Goal: Check status: Check status

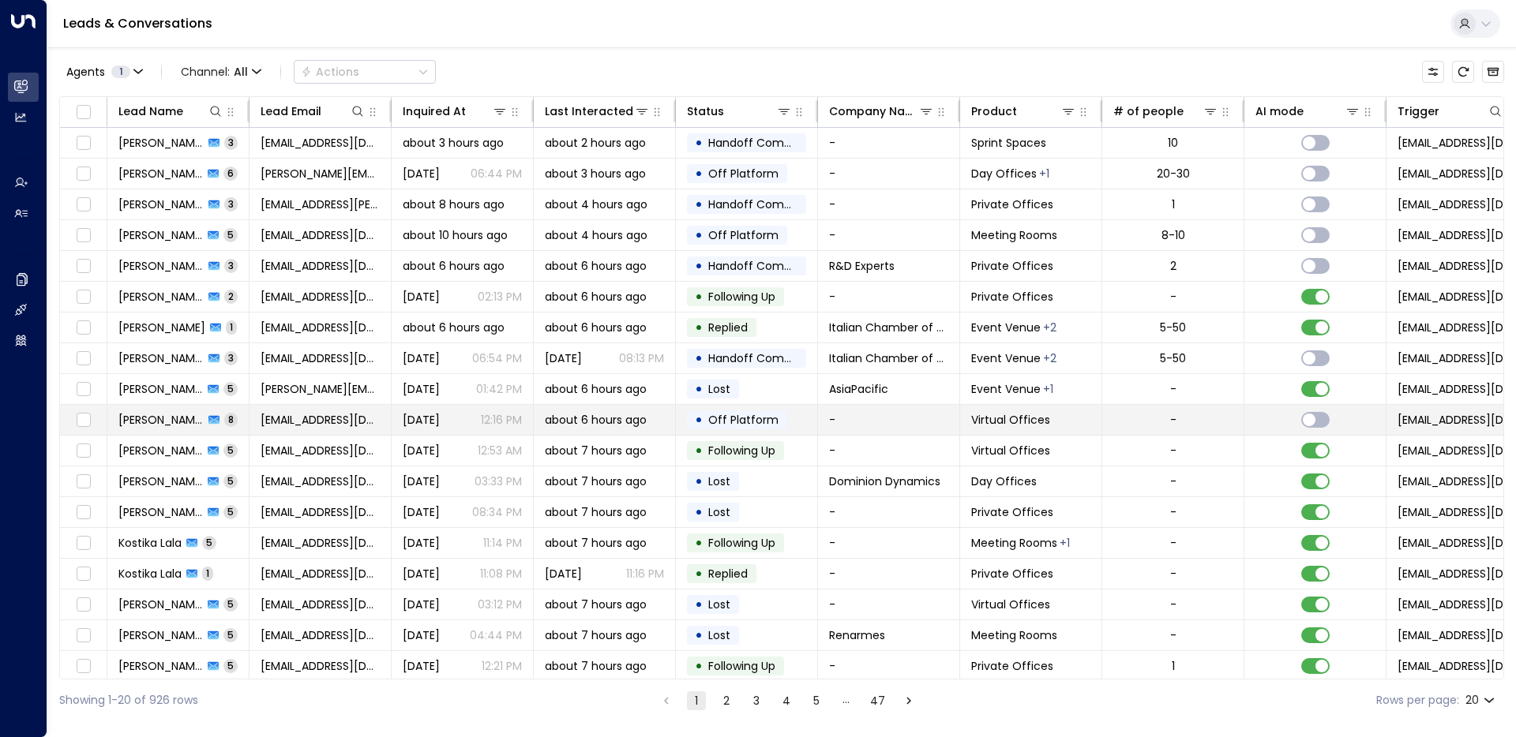
click at [632, 419] on span "about 6 hours ago" at bounding box center [596, 420] width 102 height 16
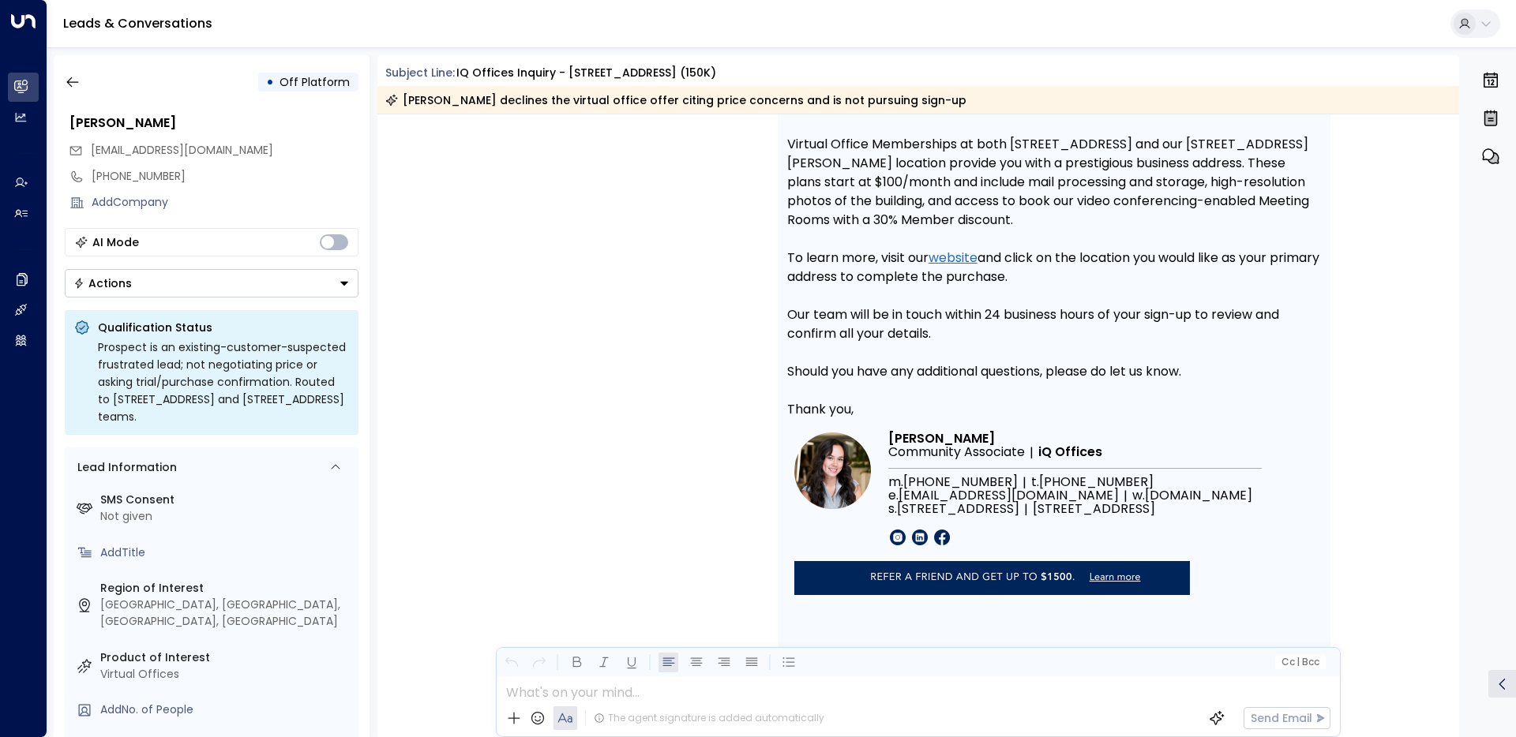
scroll to position [5807, 0]
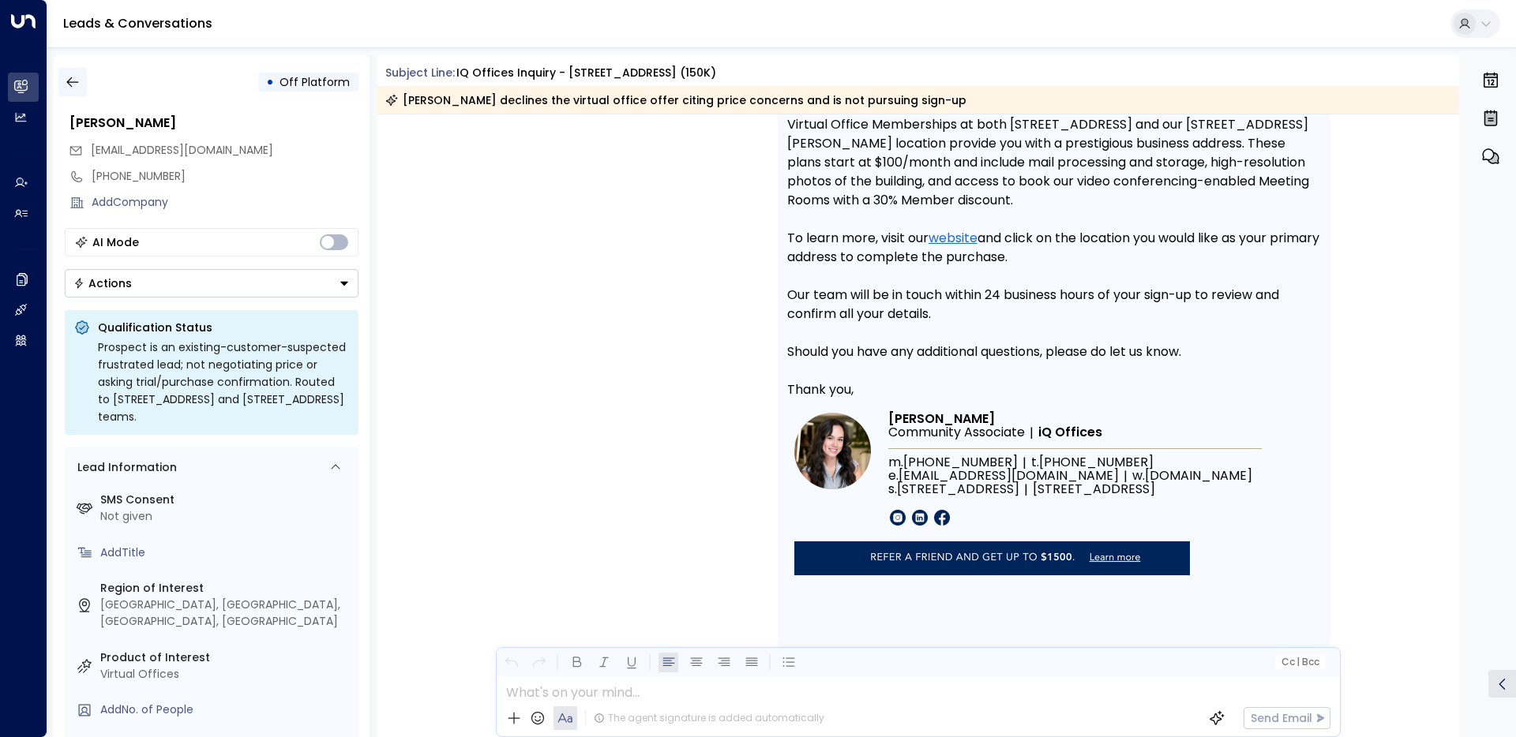
click at [75, 88] on icon "button" at bounding box center [73, 82] width 16 height 16
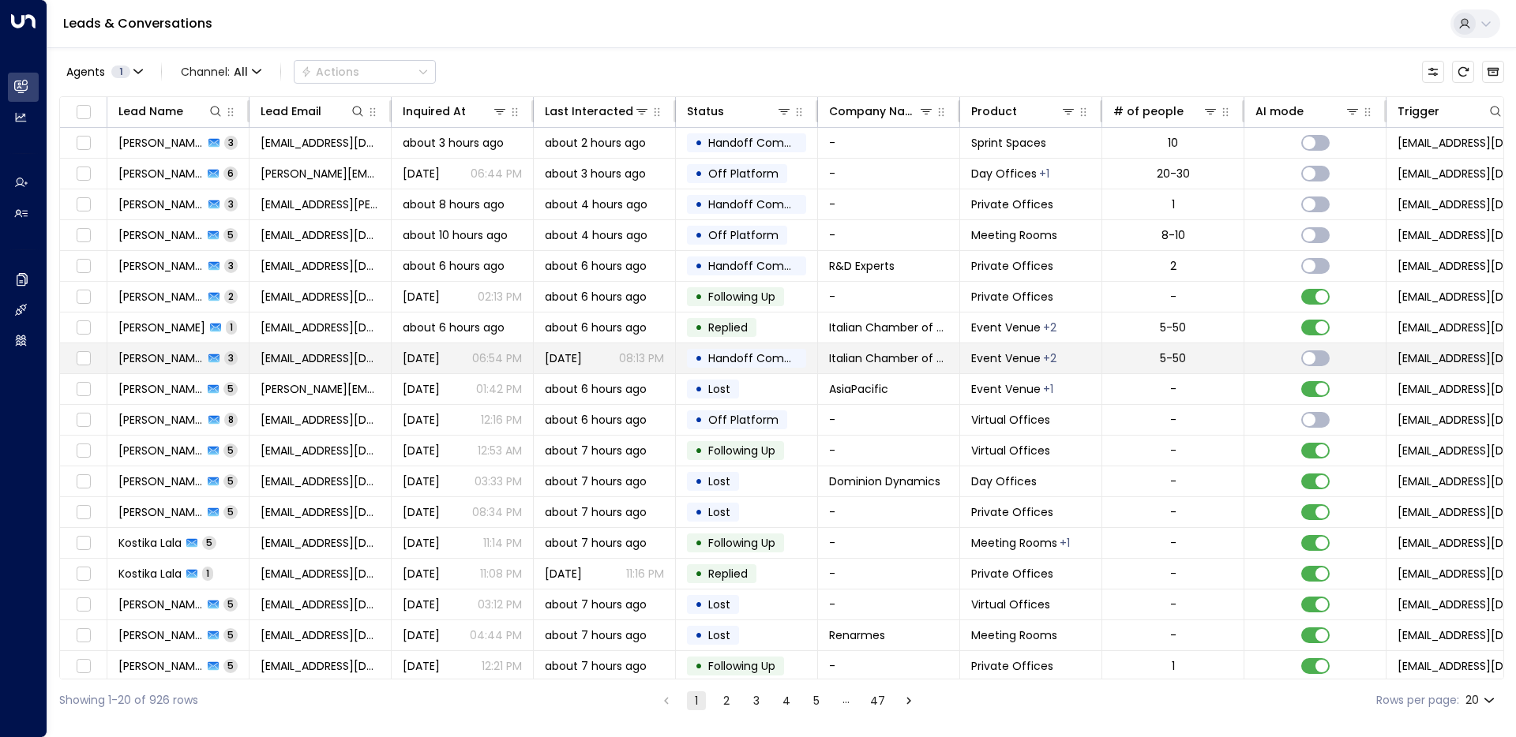
click at [723, 358] on span "Handoff Completed" at bounding box center [763, 359] width 111 height 16
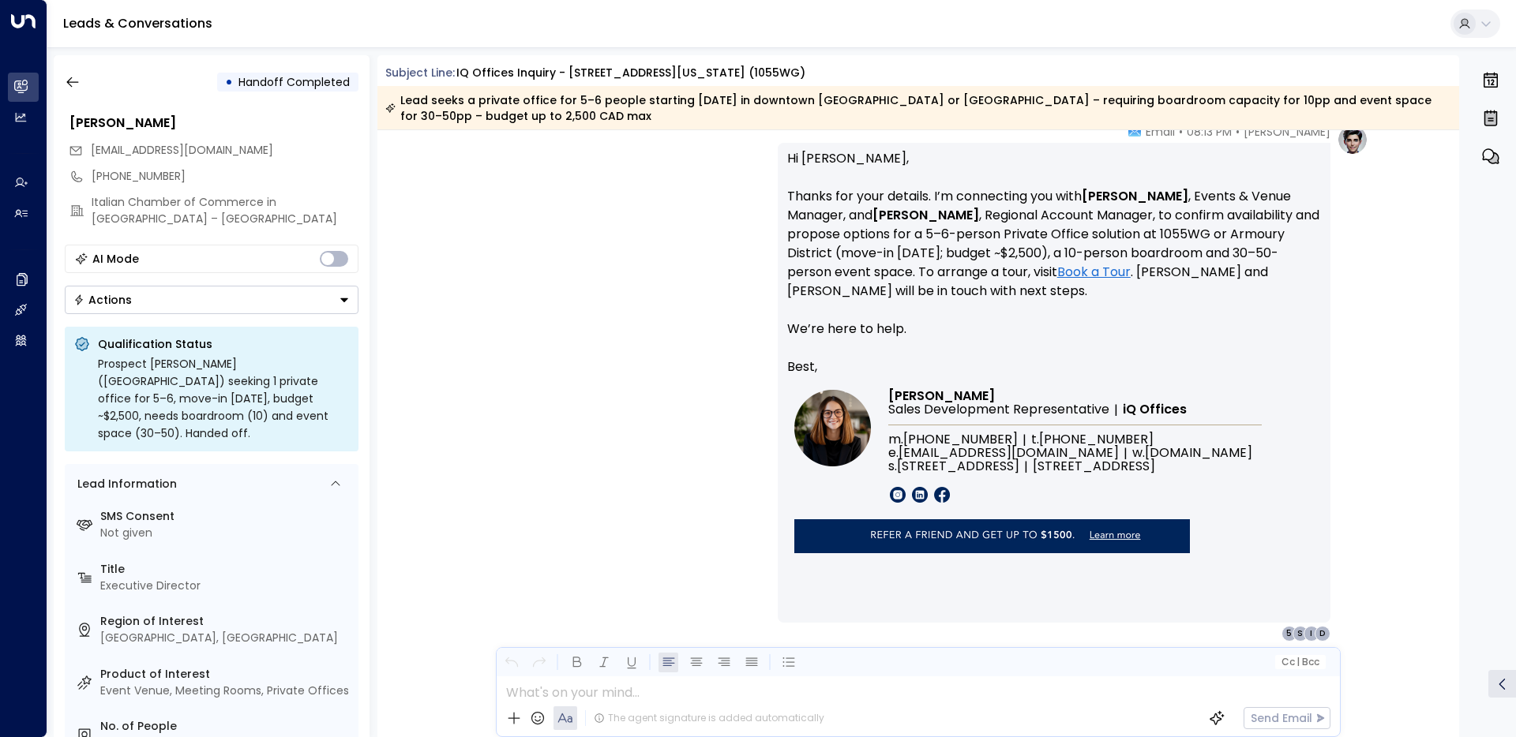
scroll to position [2801, 0]
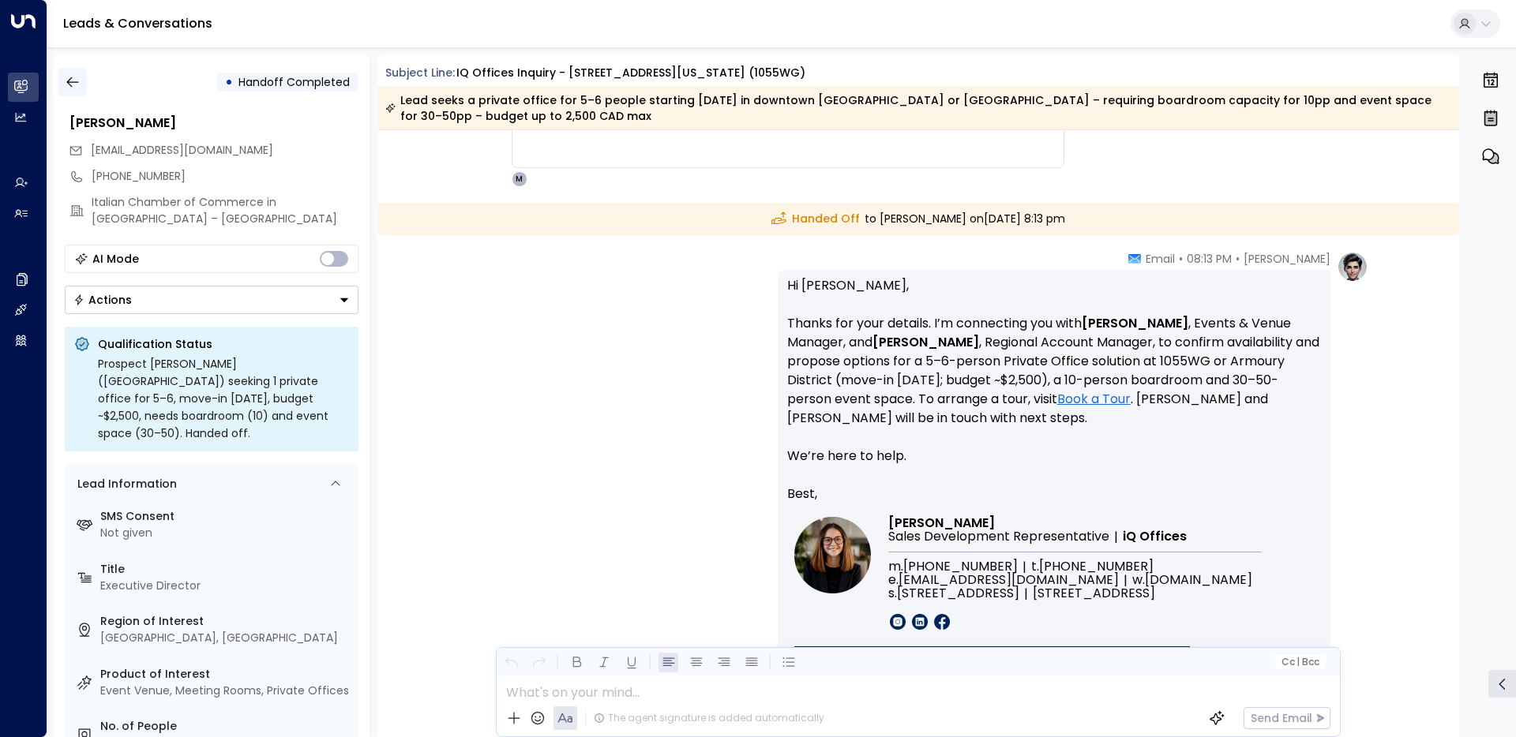
click at [70, 92] on button "button" at bounding box center [72, 82] width 28 height 28
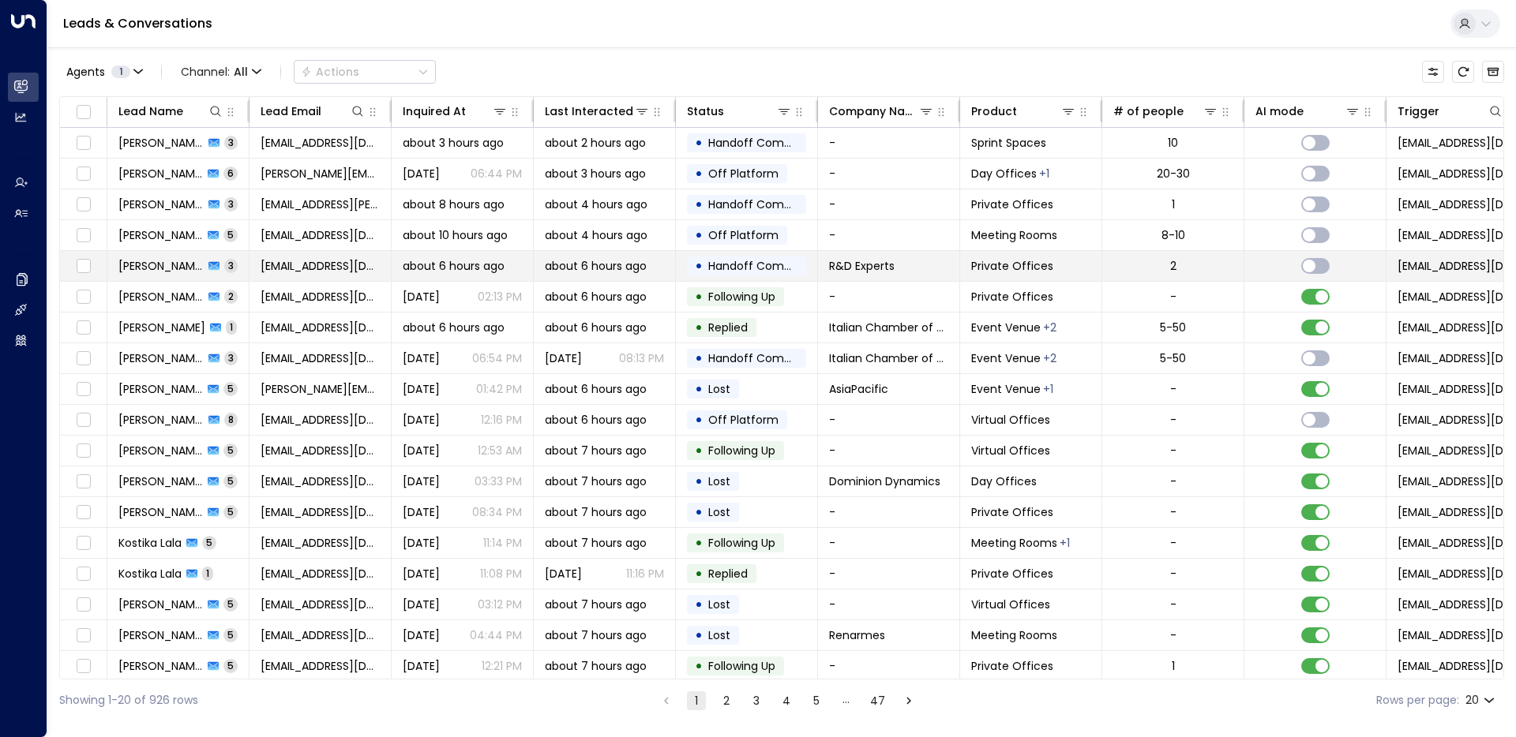
click at [725, 270] on span "Handoff Completed" at bounding box center [763, 266] width 111 height 16
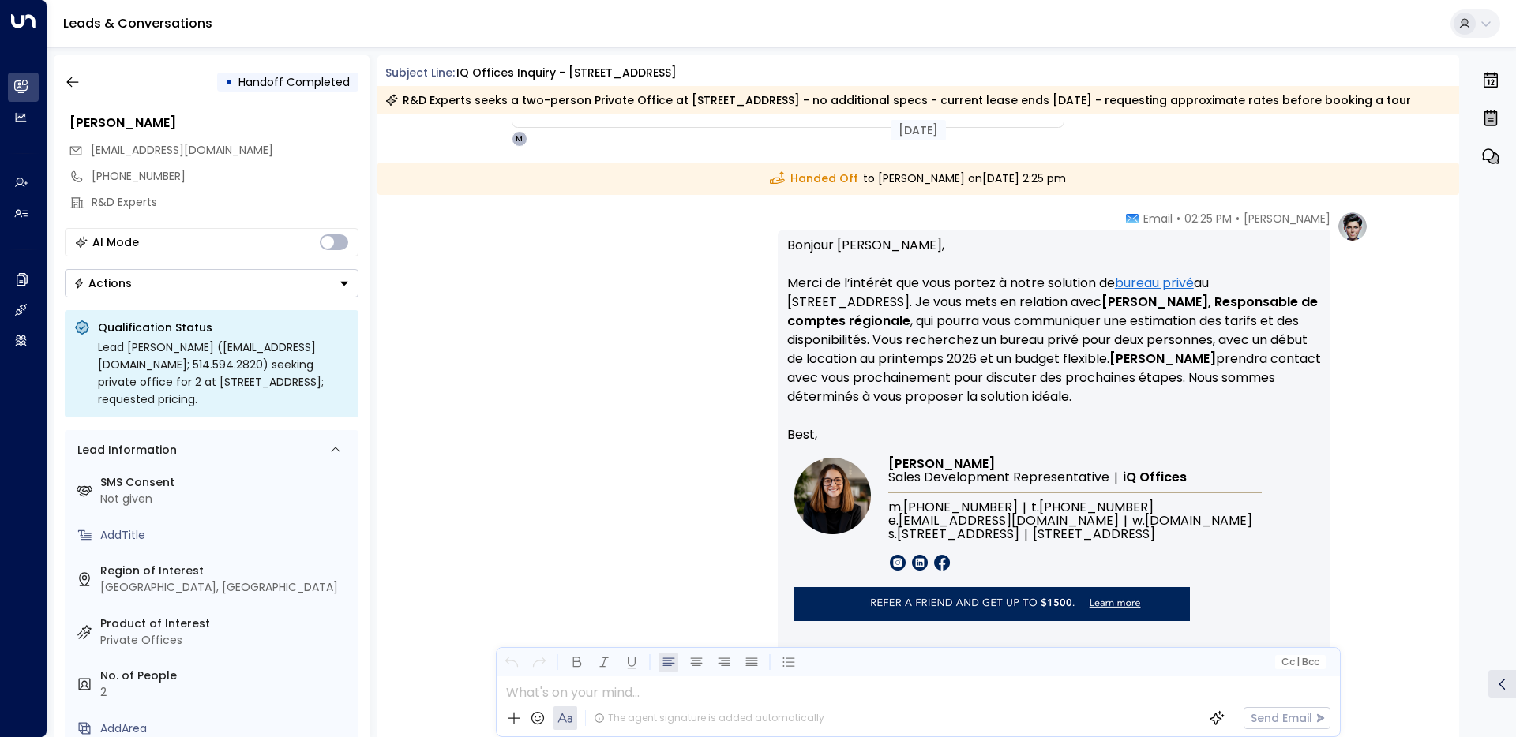
scroll to position [2256, 0]
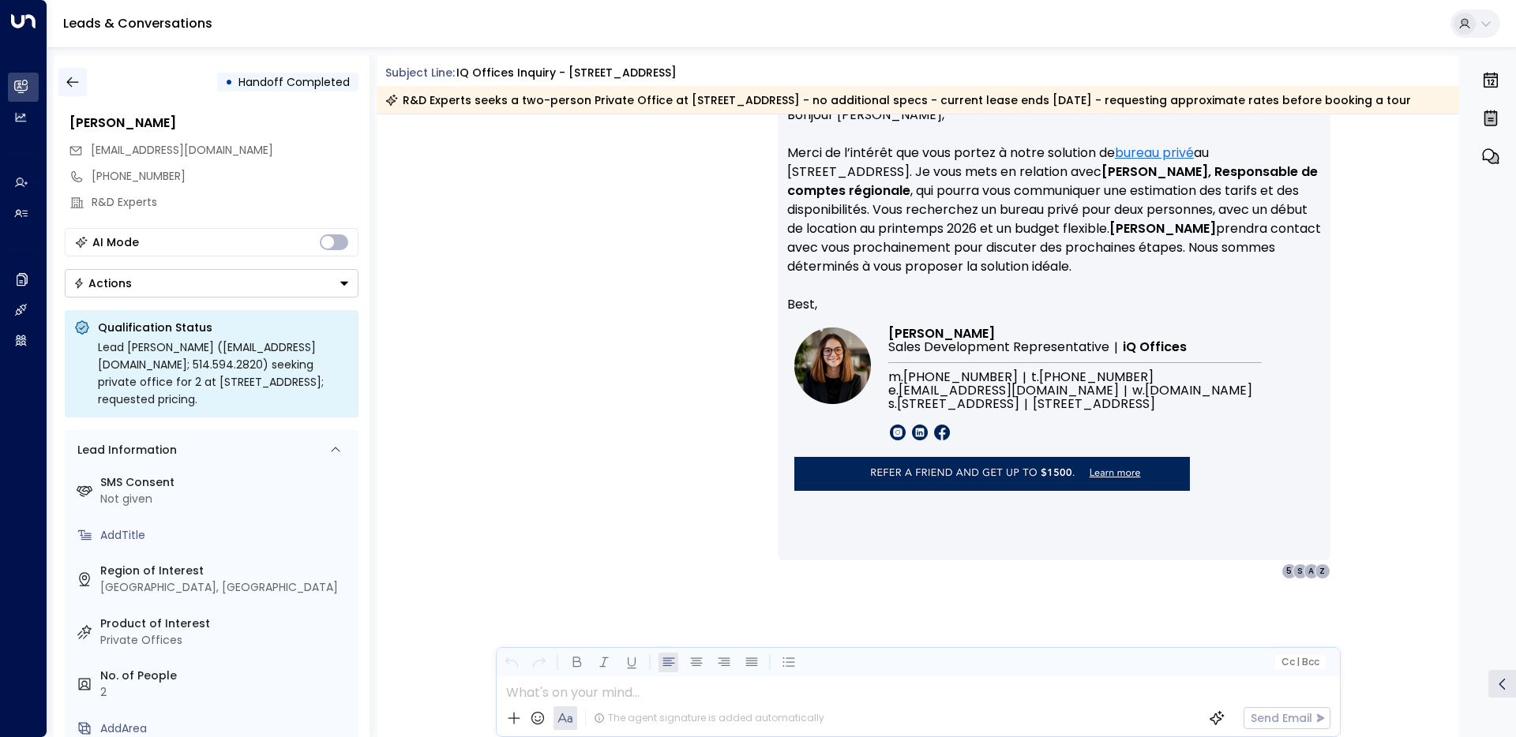
click at [82, 84] on button "button" at bounding box center [72, 82] width 28 height 28
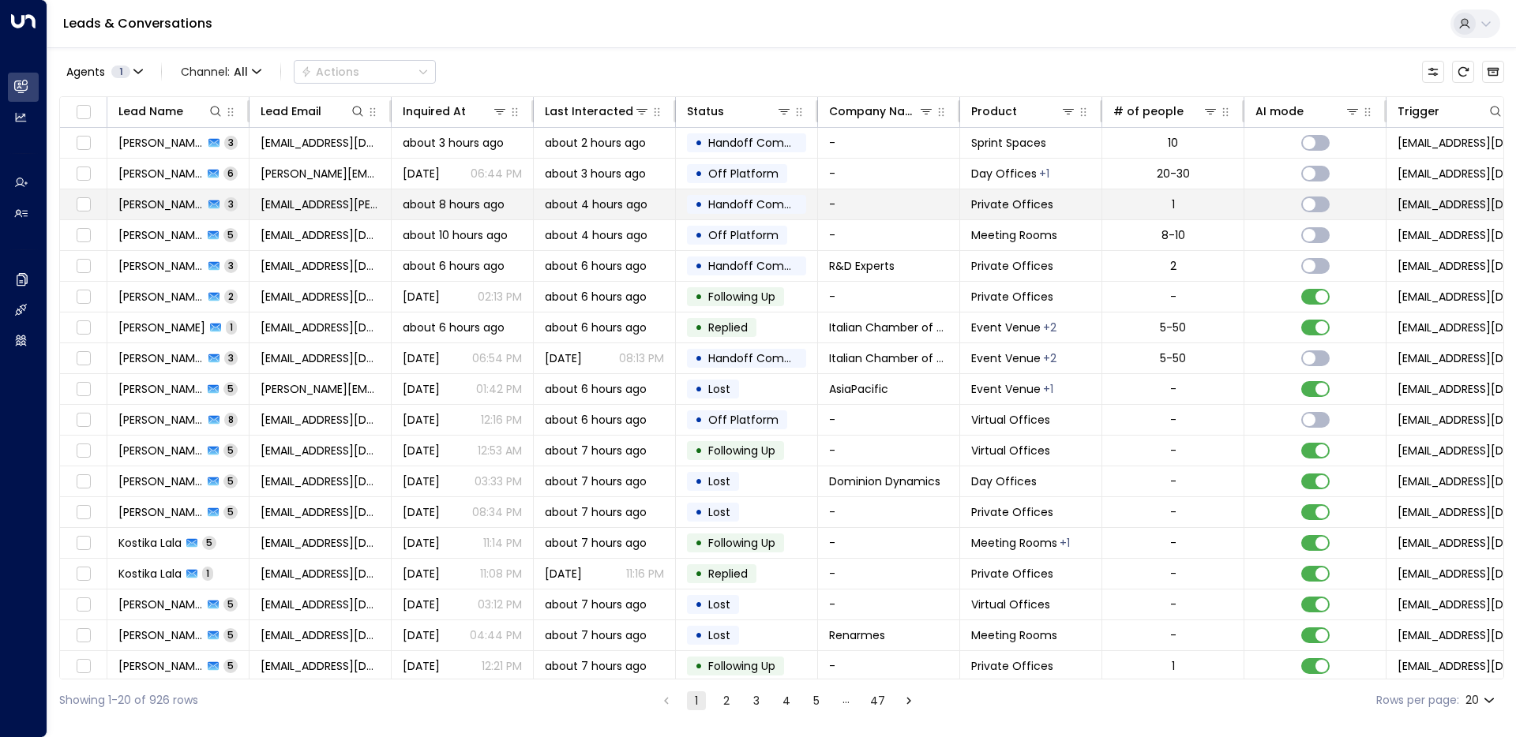
click at [610, 212] on td "about 4 hours ago" at bounding box center [605, 204] width 142 height 30
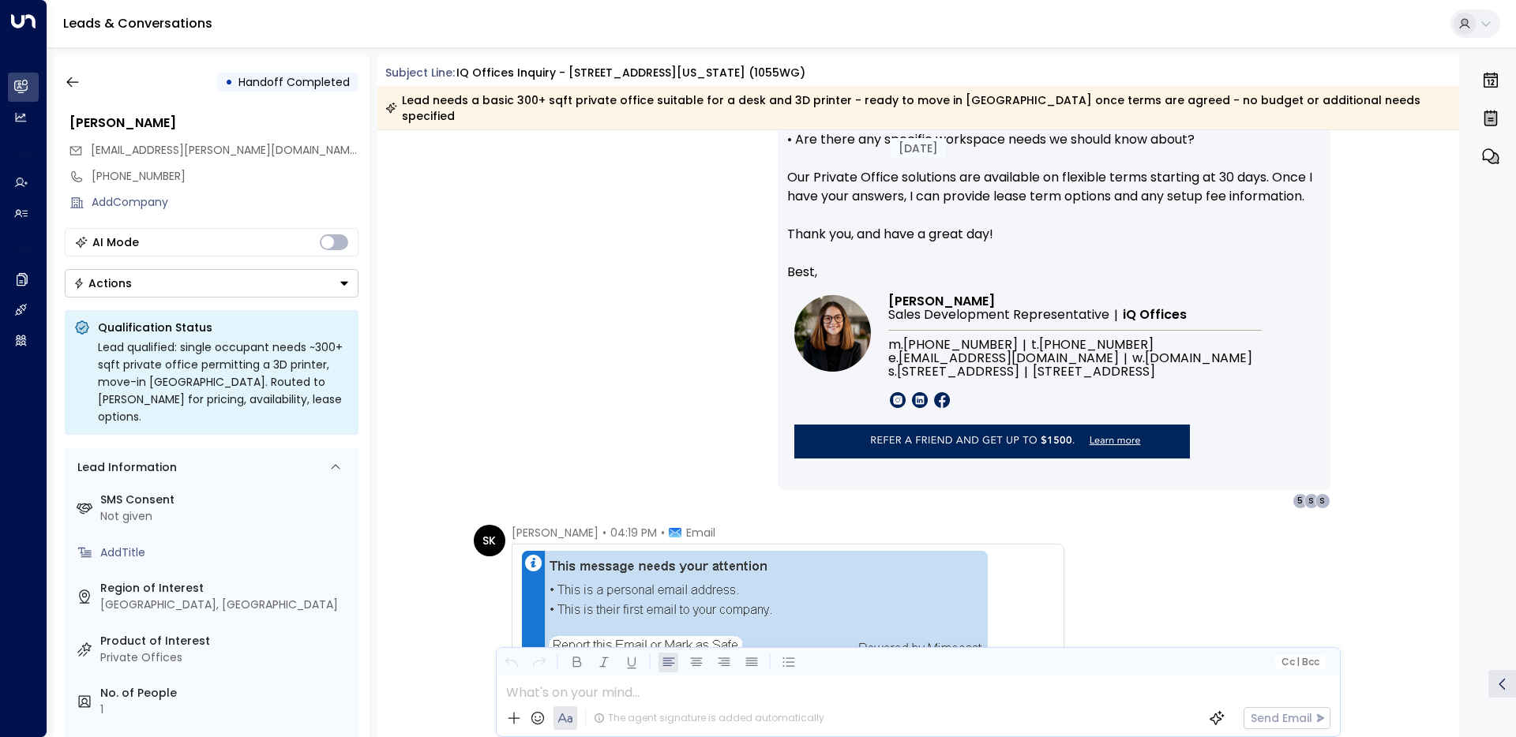
scroll to position [1233, 0]
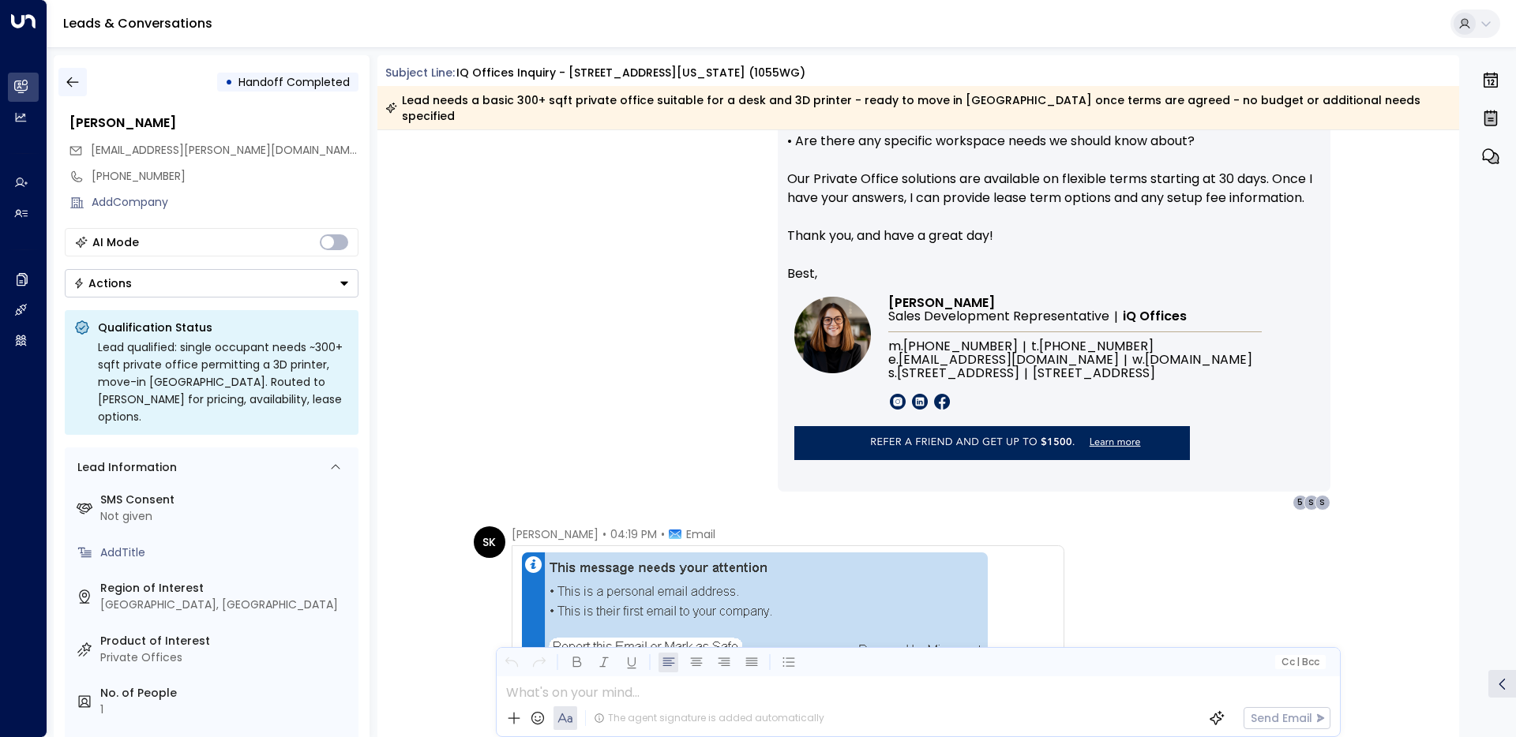
click at [68, 92] on button "button" at bounding box center [72, 82] width 28 height 28
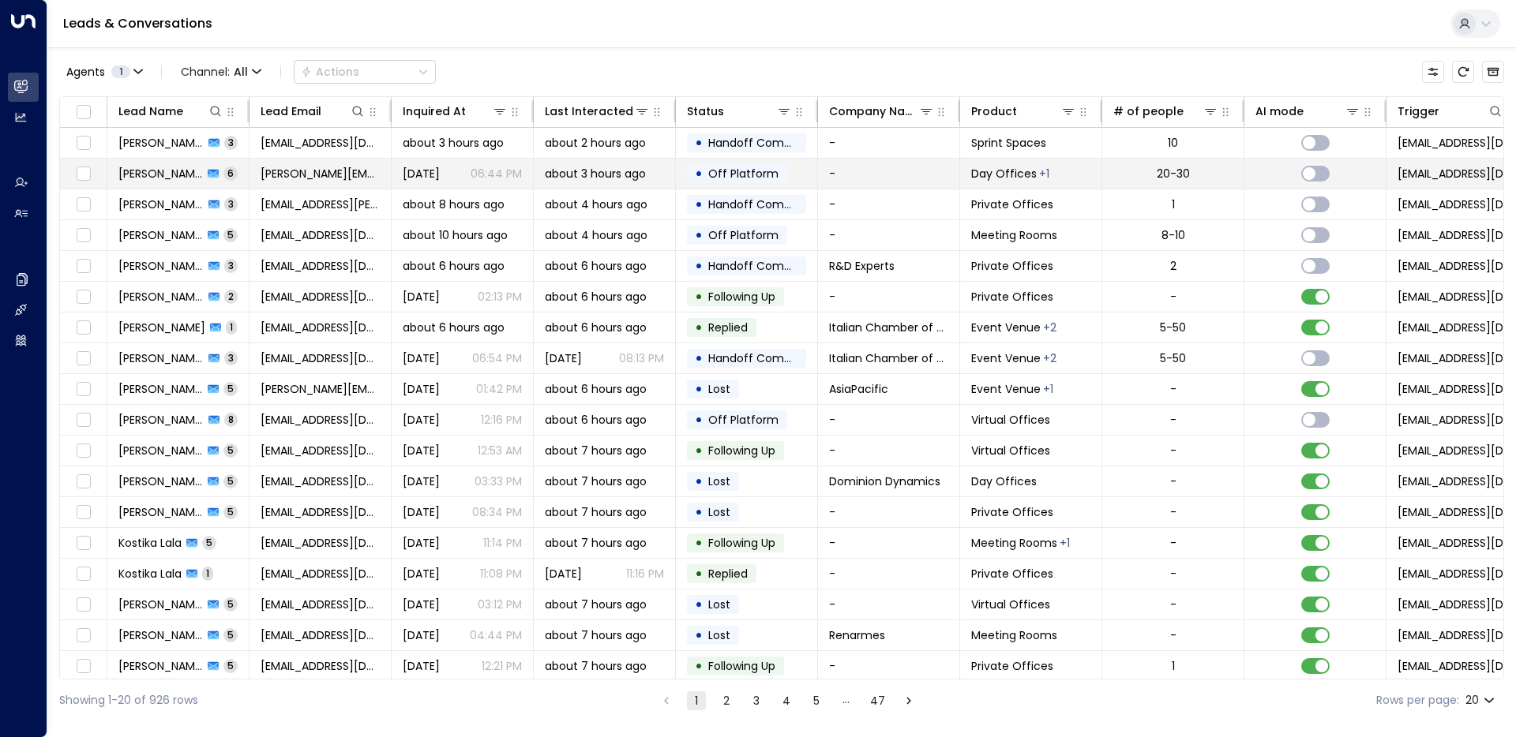
click at [719, 174] on span "Off Platform" at bounding box center [743, 174] width 70 height 16
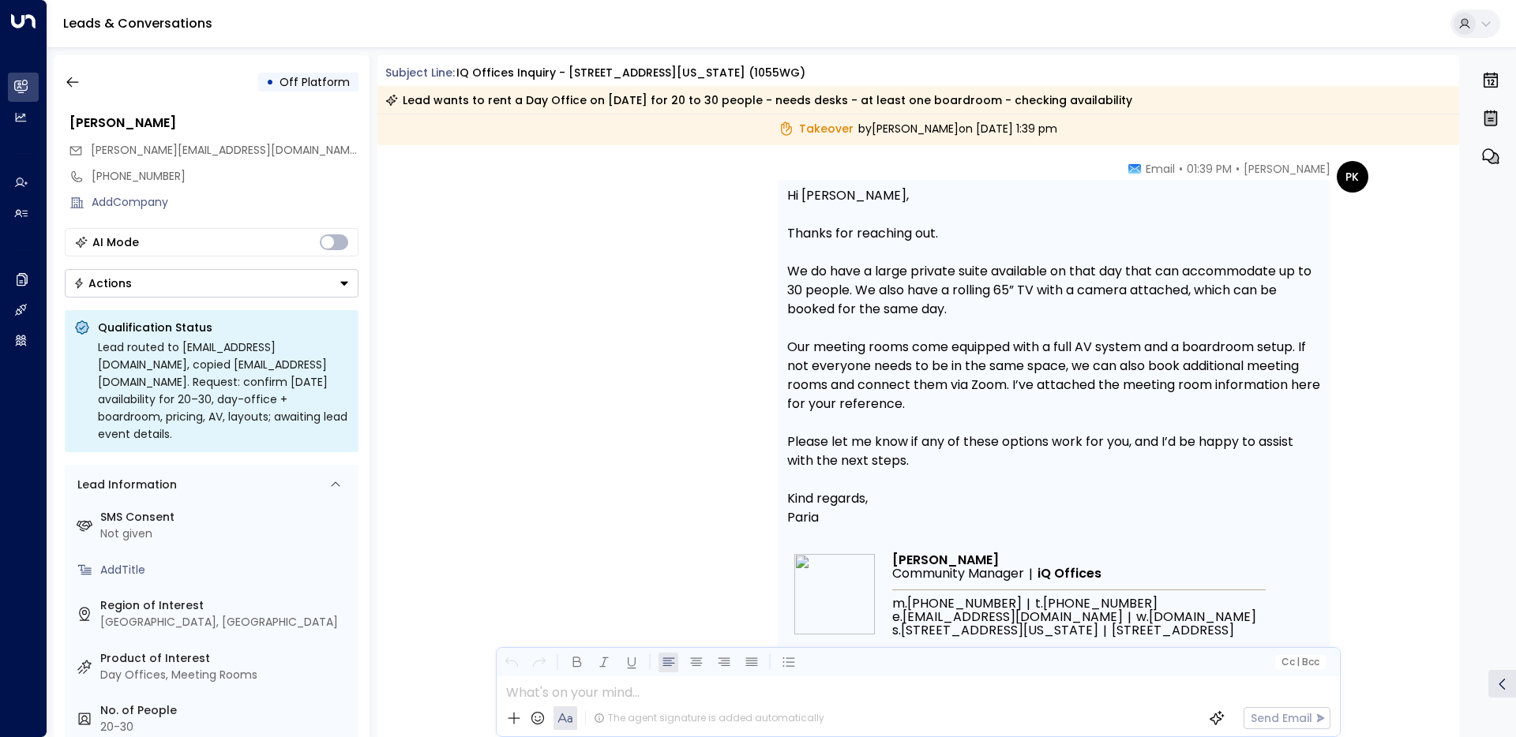
scroll to position [2528, 0]
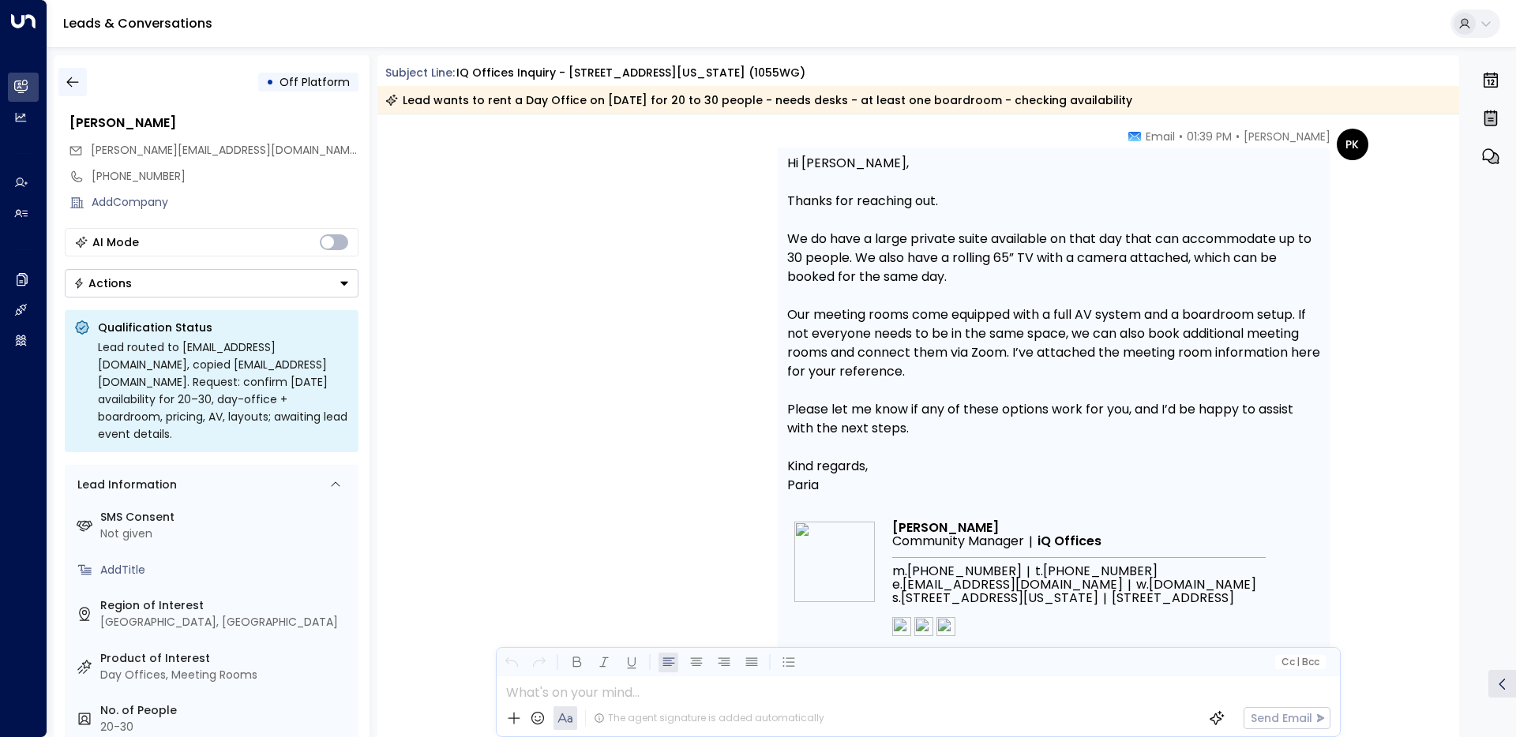
click at [80, 89] on button "button" at bounding box center [72, 82] width 28 height 28
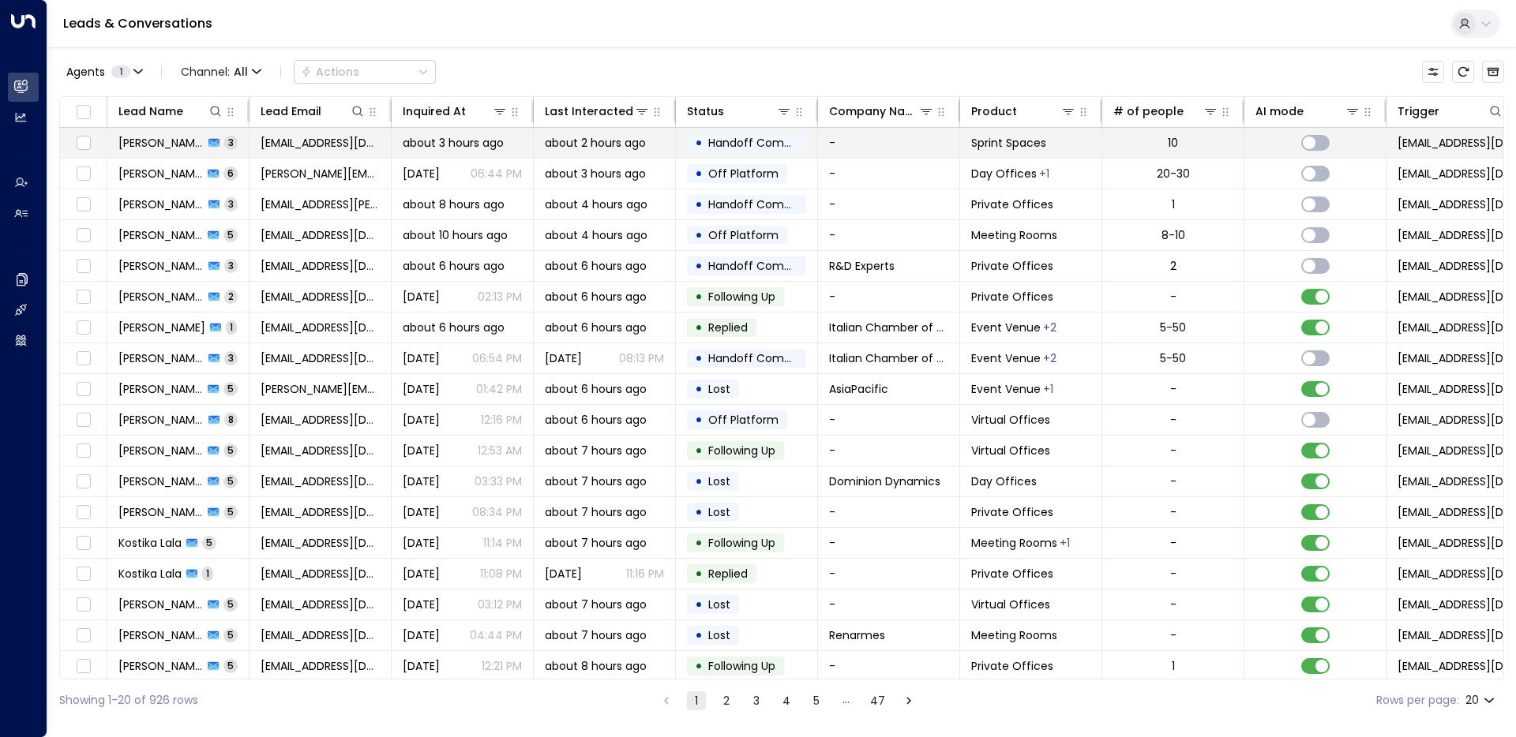
click at [496, 144] on span "about 3 hours ago" at bounding box center [453, 143] width 101 height 16
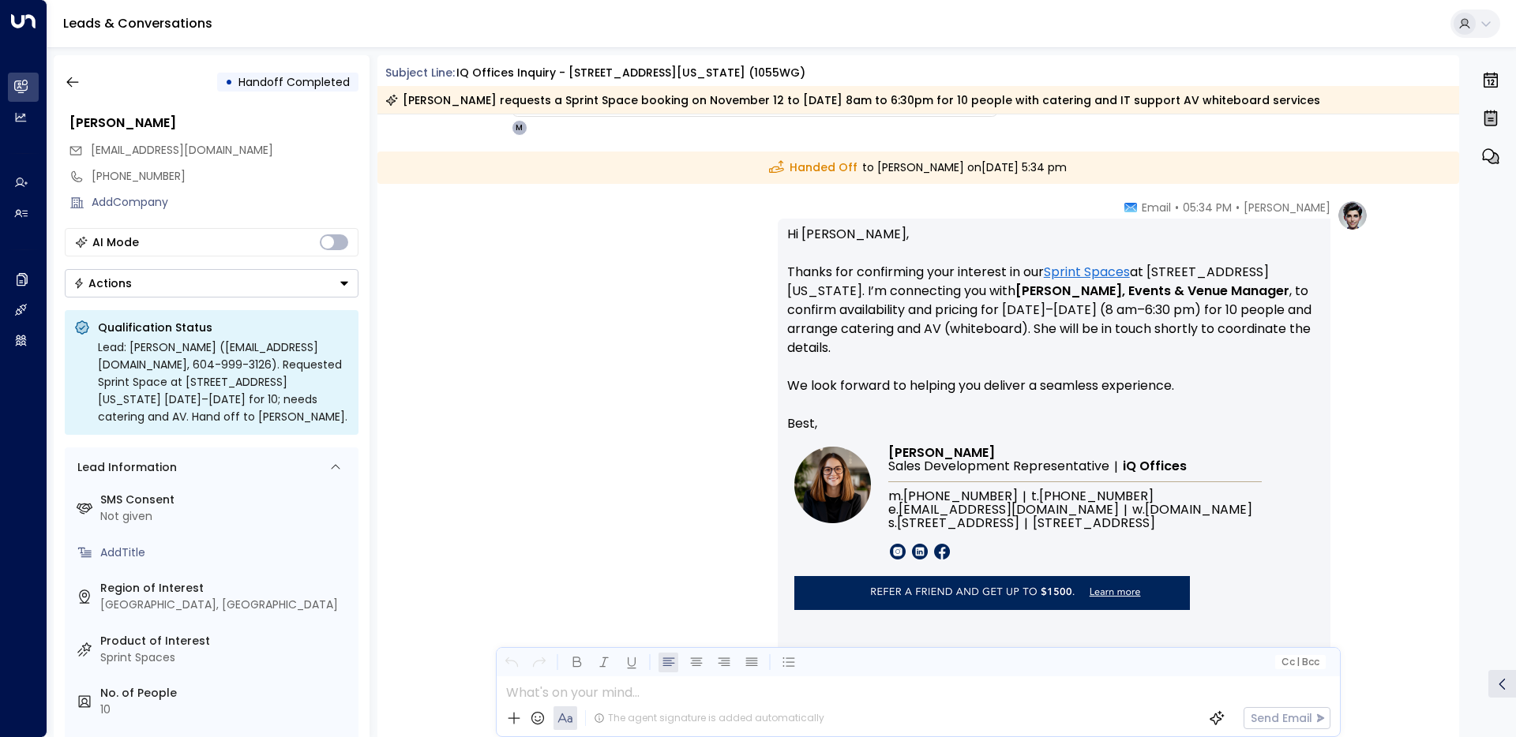
scroll to position [1975, 0]
